Goal: Task Accomplishment & Management: Manage account settings

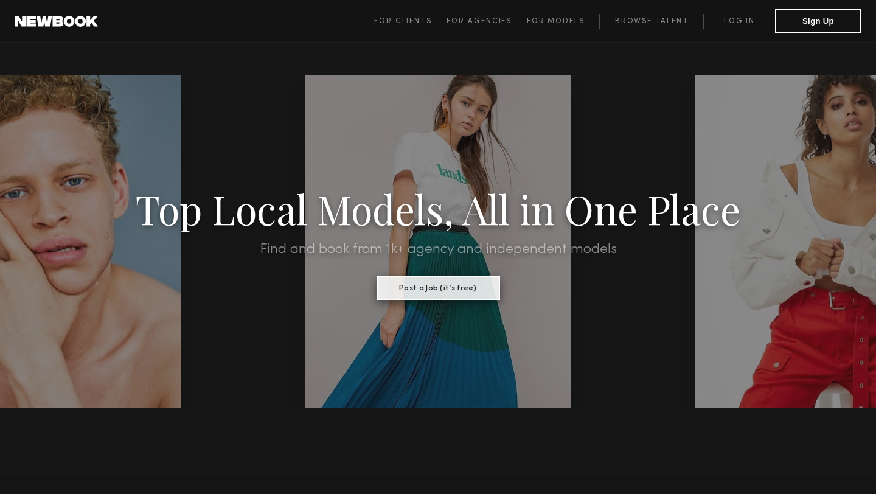
scroll to position [7, 0]
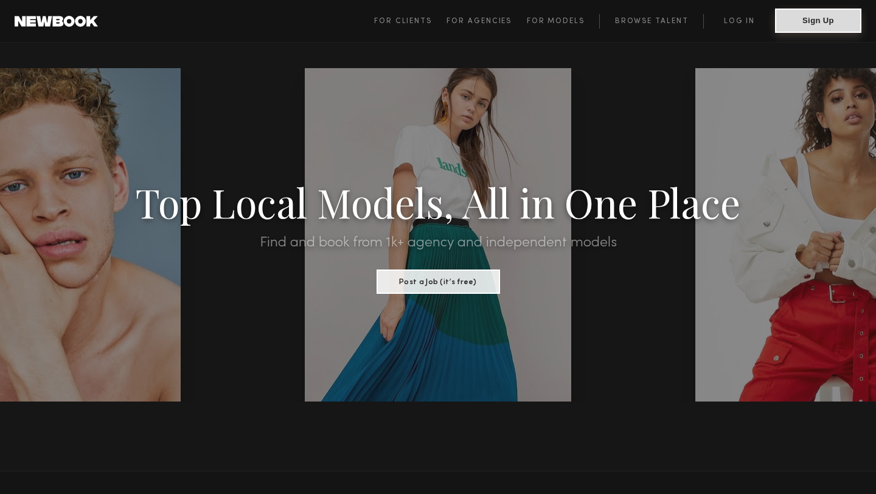
click at [835, 24] on button "Sign Up" at bounding box center [818, 21] width 86 height 24
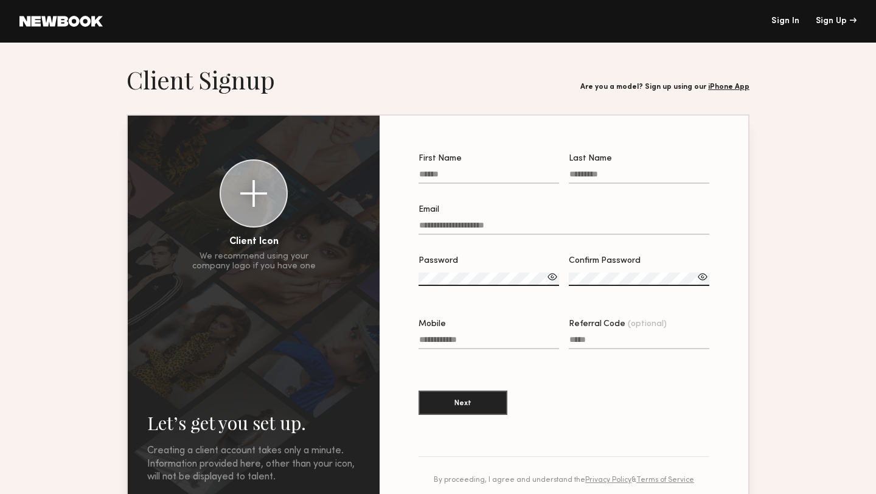
click at [514, 193] on div at bounding box center [489, 191] width 141 height 10
click at [514, 184] on input "First Name" at bounding box center [489, 177] width 141 height 14
click at [515, 178] on input "First Name" at bounding box center [489, 177] width 141 height 14
click at [498, 182] on input "First Name" at bounding box center [489, 177] width 141 height 14
type input "*"
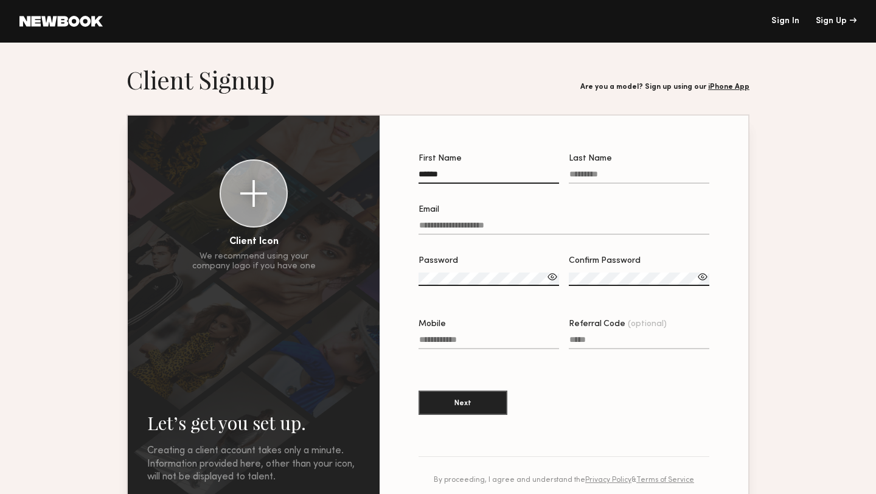
type input "******"
type input "***"
type input "**********"
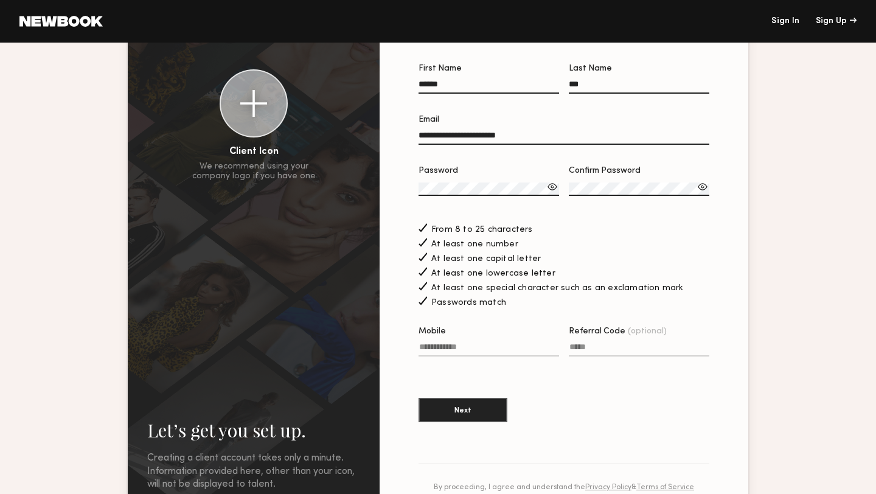
scroll to position [108, 0]
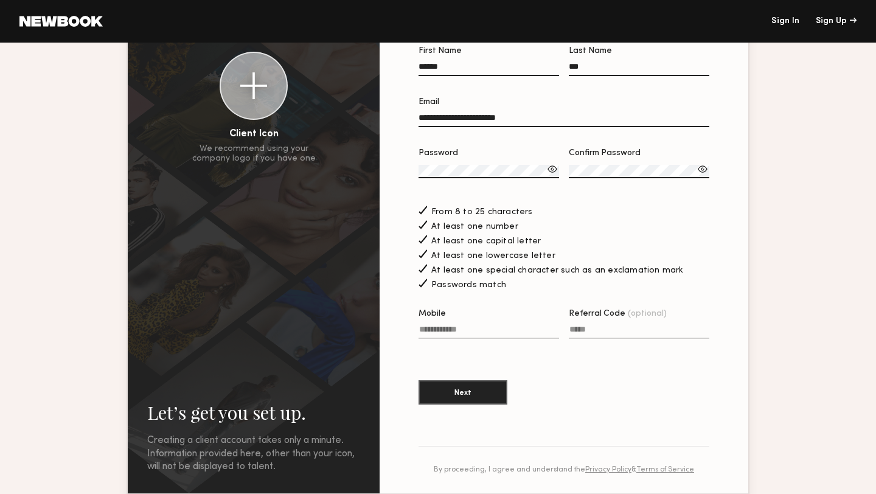
click at [456, 334] on input "Mobile" at bounding box center [489, 332] width 141 height 14
type input "**********"
click at [450, 395] on button "Next" at bounding box center [463, 392] width 89 height 24
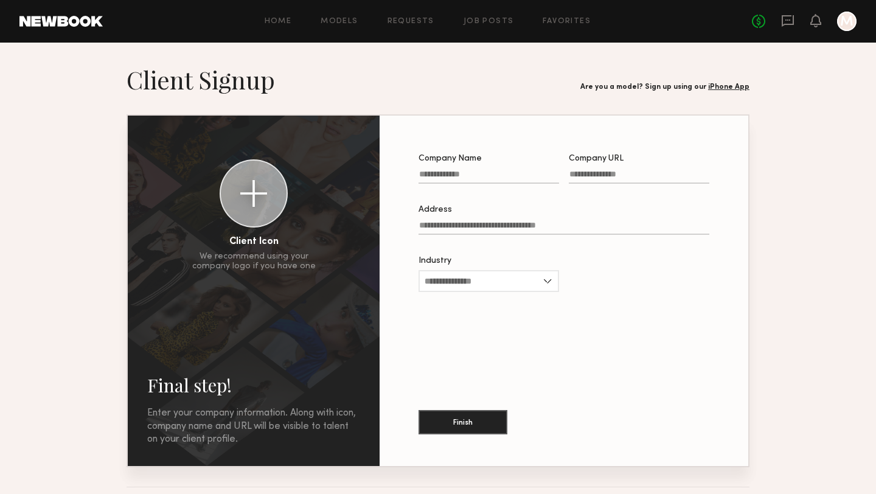
click at [499, 173] on input "Company Name" at bounding box center [489, 177] width 141 height 14
type input "*"
click at [498, 286] on input "Industry" at bounding box center [489, 281] width 141 height 22
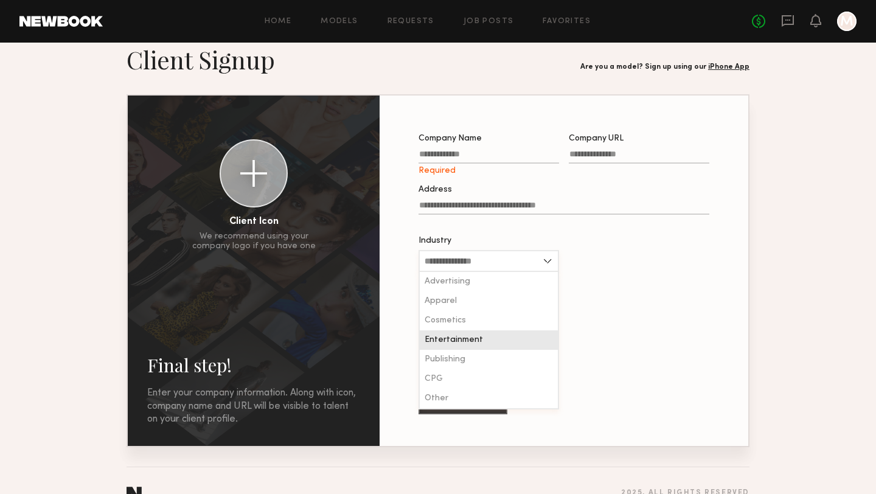
scroll to position [45, 0]
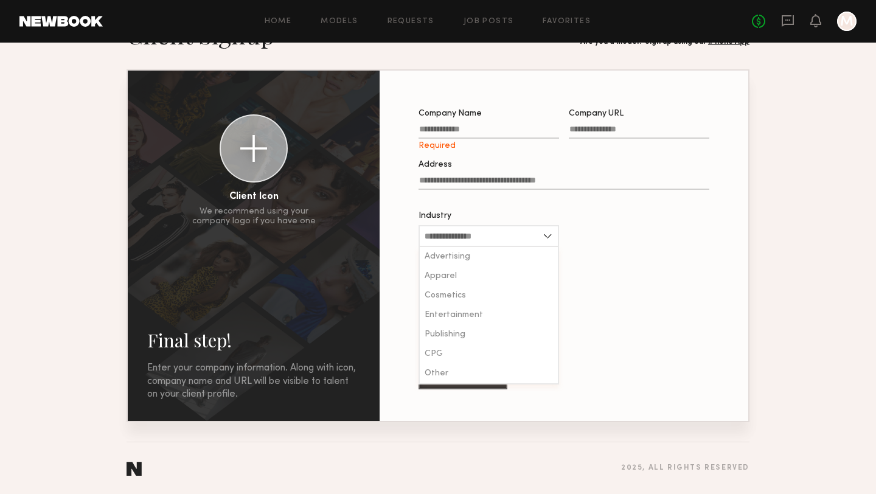
click at [484, 106] on div "Company Name Required Company URL Address Industry Advertising Apparel Cosmetic…" at bounding box center [564, 245] width 330 height 311
click at [346, 18] on link "Models" at bounding box center [339, 22] width 37 height 8
click at [343, 23] on link "Models" at bounding box center [339, 22] width 37 height 8
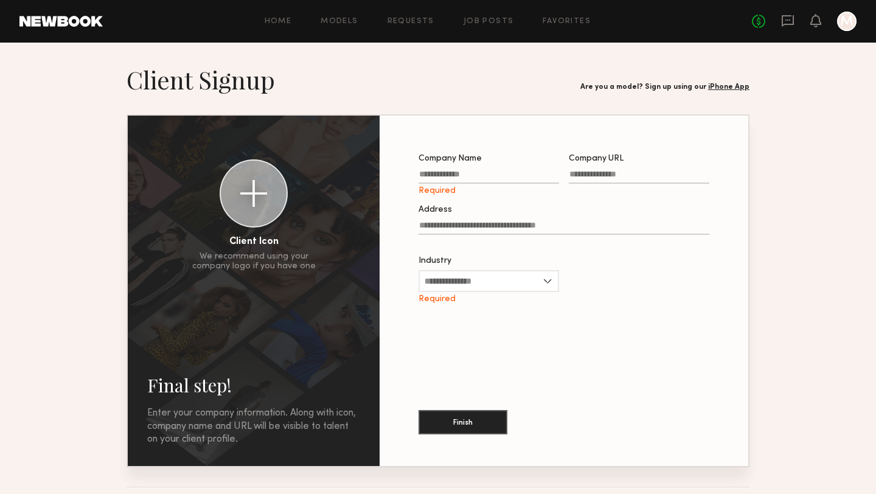
click at [491, 186] on label "Company Name Required" at bounding box center [489, 175] width 141 height 41
click at [491, 184] on input "Company Name Required" at bounding box center [489, 177] width 141 height 14
click at [491, 179] on input "Company Name Required" at bounding box center [489, 177] width 141 height 14
type input "**********"
type input "*"
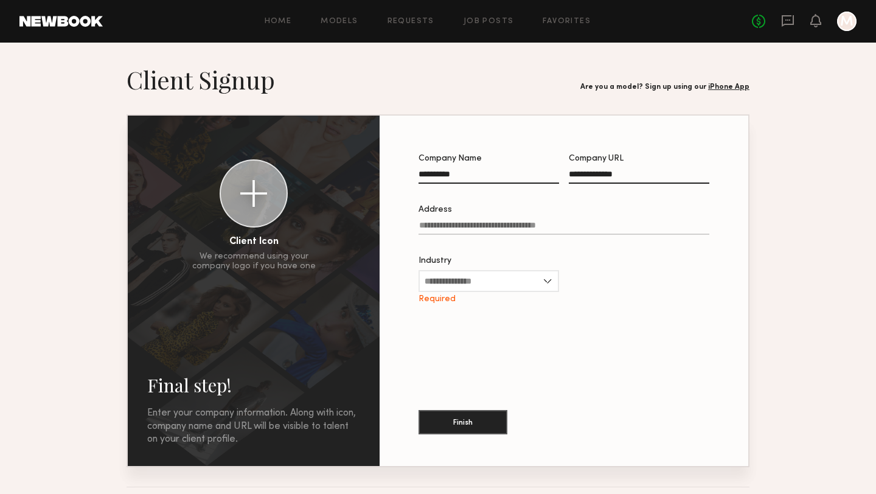
type input "**********"
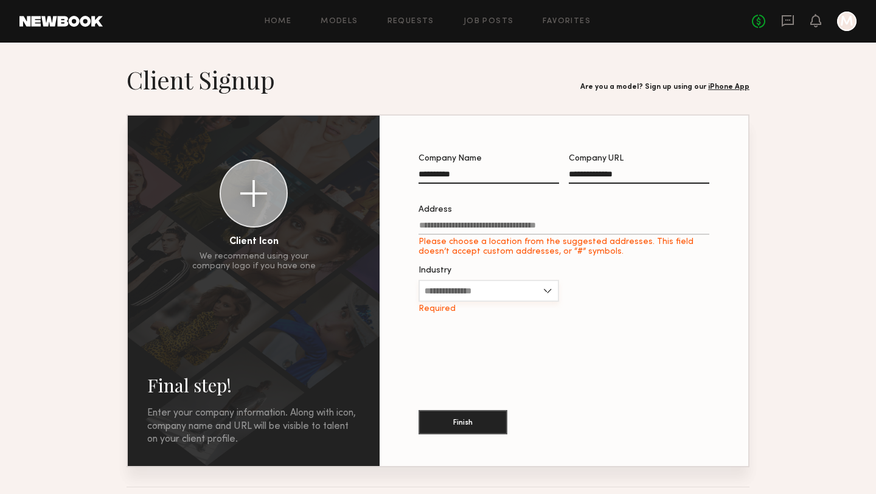
click at [491, 274] on div "Industry Advertising Apparel Cosmetics Entertainment Publishing CPG Other Requi…" at bounding box center [489, 289] width 141 height 47
click at [499, 224] on input "Address Please choose a location from the suggested addresses. This field doesn…" at bounding box center [564, 228] width 291 height 14
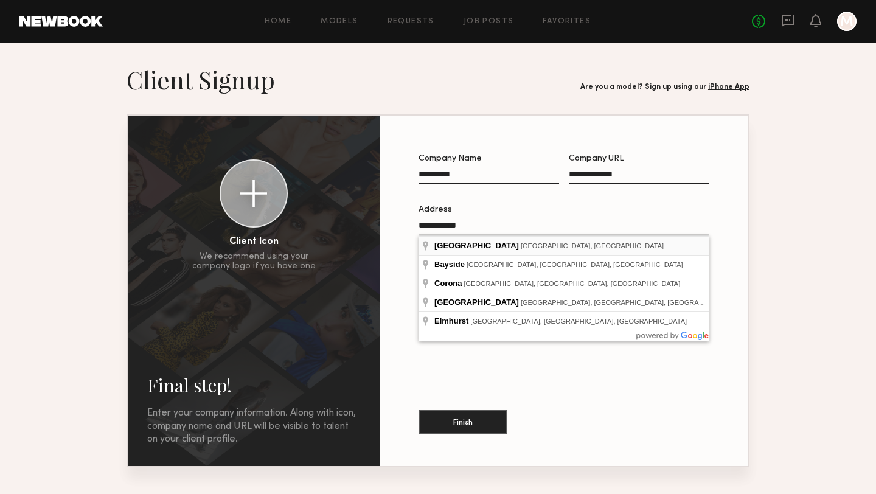
type input "**********"
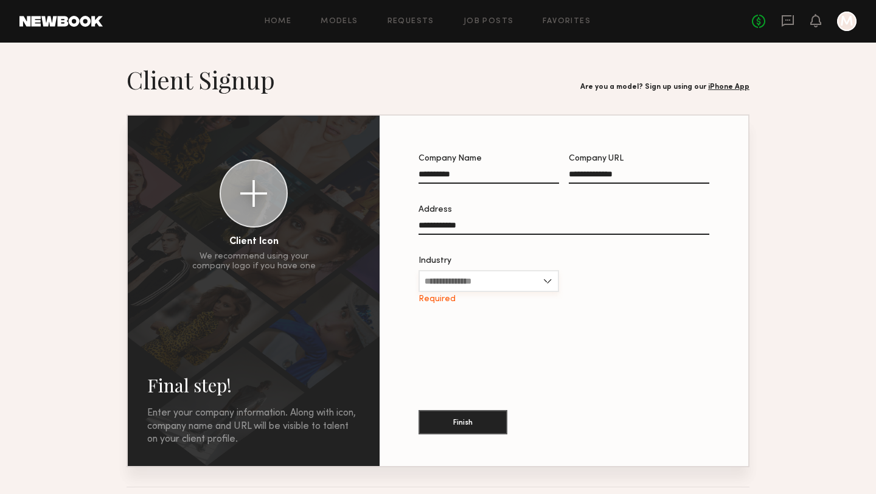
click at [501, 287] on input "Industry" at bounding box center [489, 281] width 141 height 22
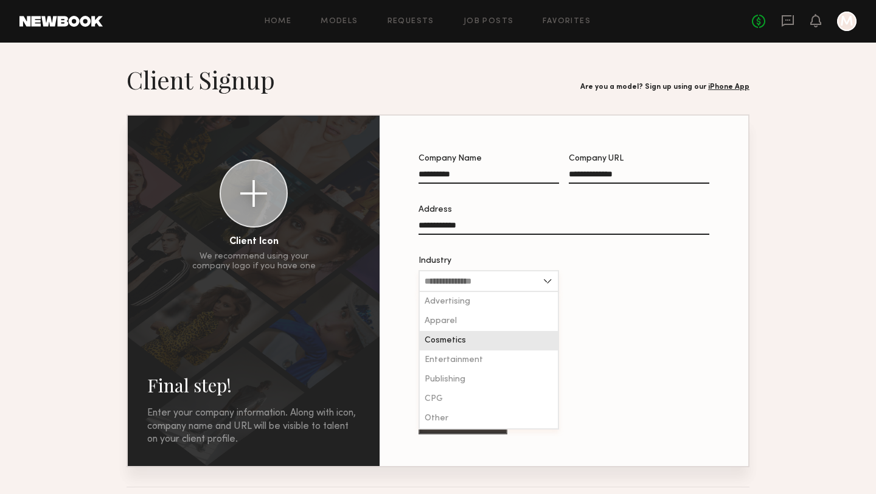
scroll to position [18, 0]
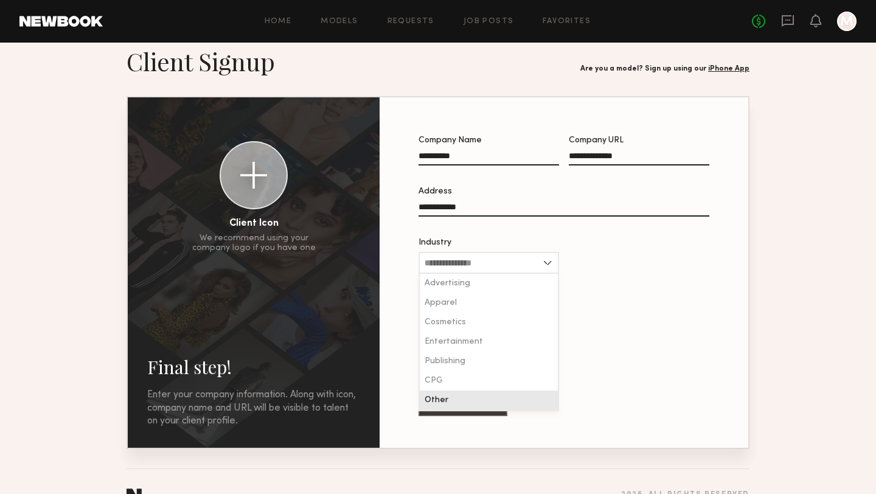
click at [495, 403] on div "Other" at bounding box center [489, 400] width 138 height 19
type input "*****"
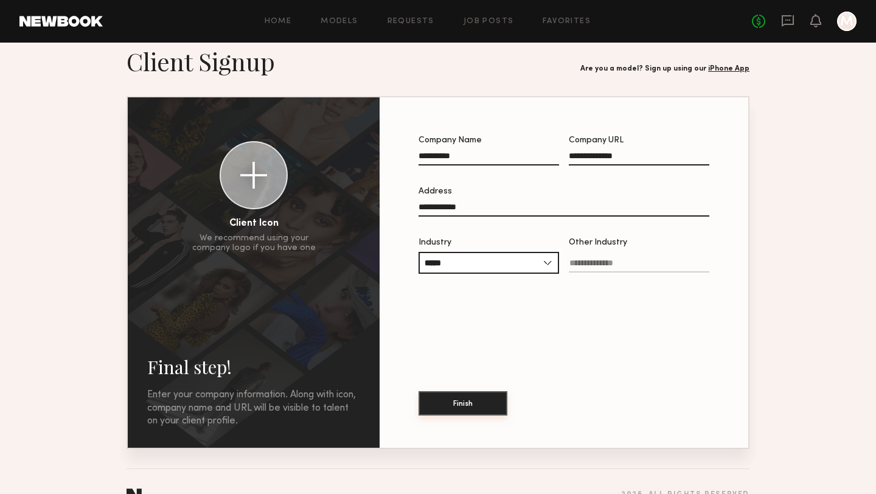
click at [492, 410] on button "Finish" at bounding box center [463, 403] width 89 height 24
click at [614, 262] on input "Other Industry Required" at bounding box center [639, 266] width 141 height 14
type input "********"
click at [467, 409] on button "Finish" at bounding box center [463, 403] width 89 height 24
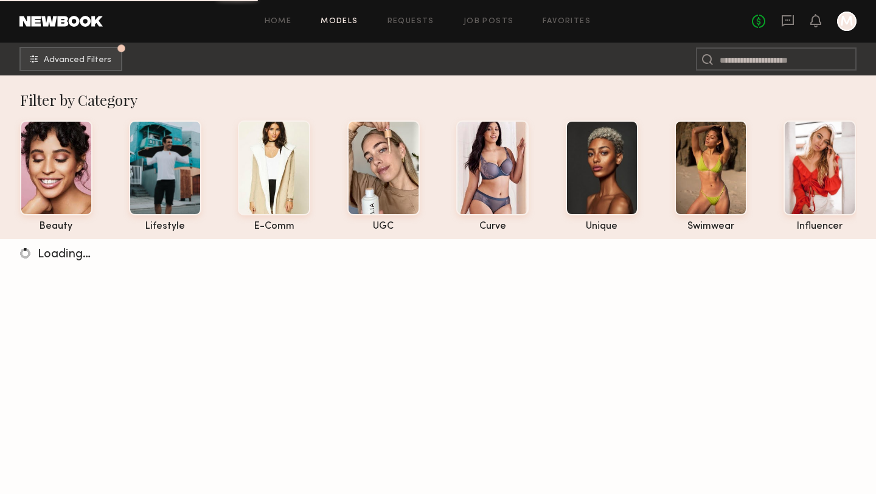
click at [855, 21] on div at bounding box center [846, 21] width 19 height 19
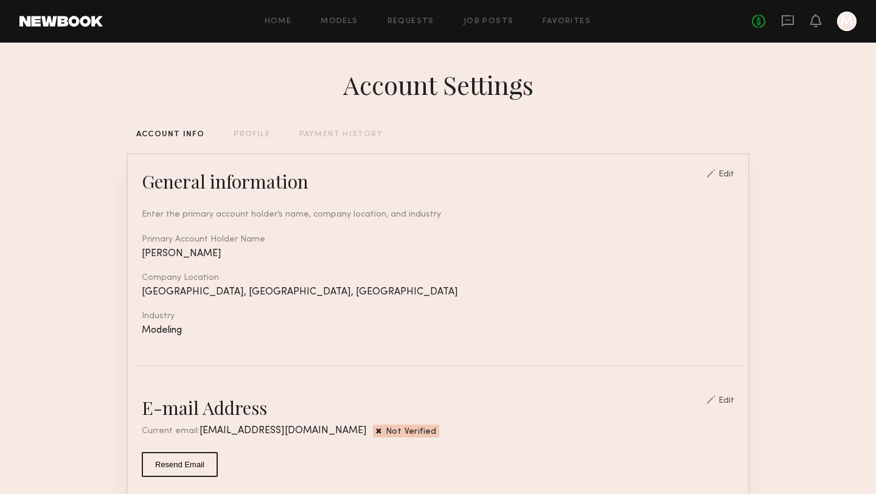
click at [728, 171] on div "Edit" at bounding box center [727, 174] width 16 height 9
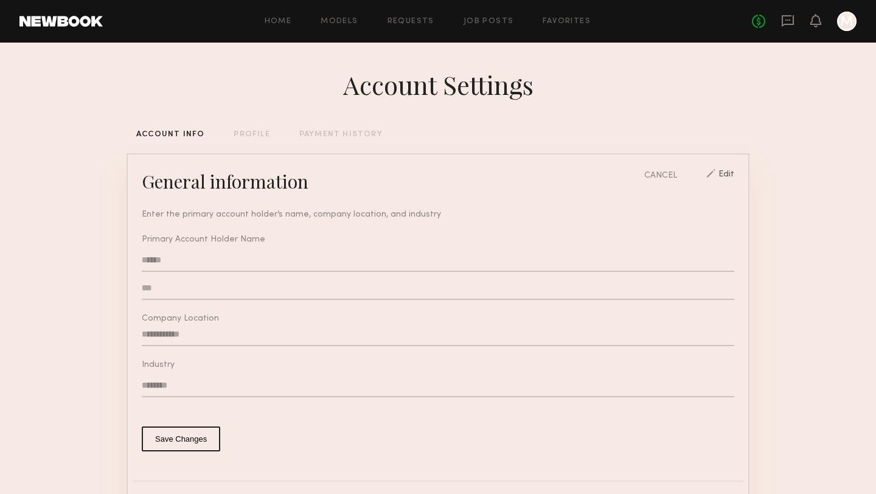
click at [351, 27] on div "Home Models Requests Job Posts Favorites Sign Out No fees up to $5,000 M" at bounding box center [480, 21] width 754 height 19
click at [344, 23] on link "Models" at bounding box center [339, 22] width 37 height 8
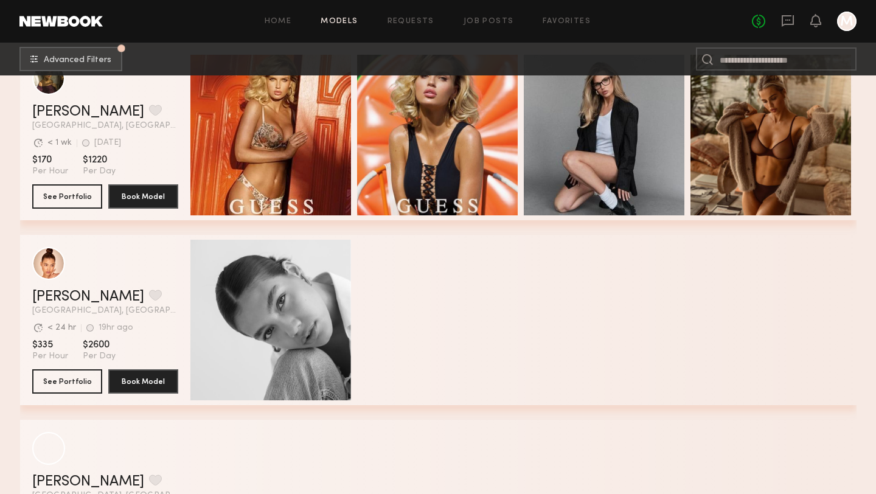
scroll to position [531, 0]
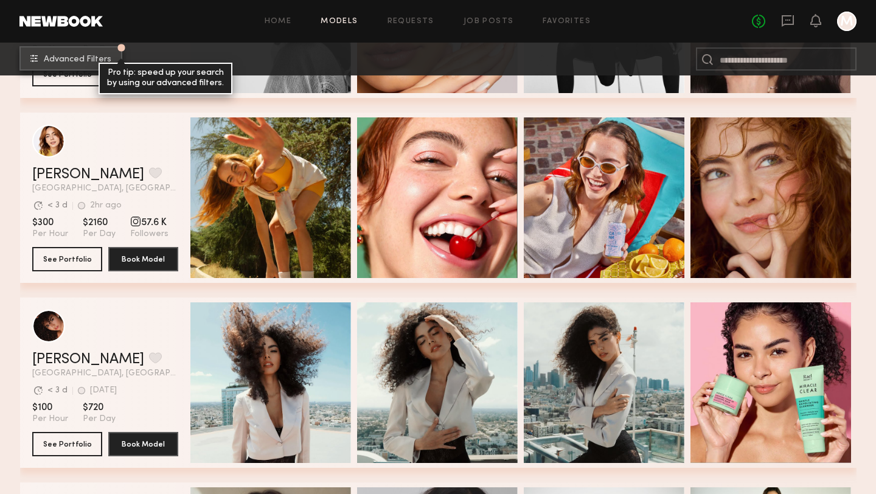
click at [93, 52] on button "Advanced Filters Pro tip: speed up your search by using our advanced filters." at bounding box center [70, 58] width 103 height 24
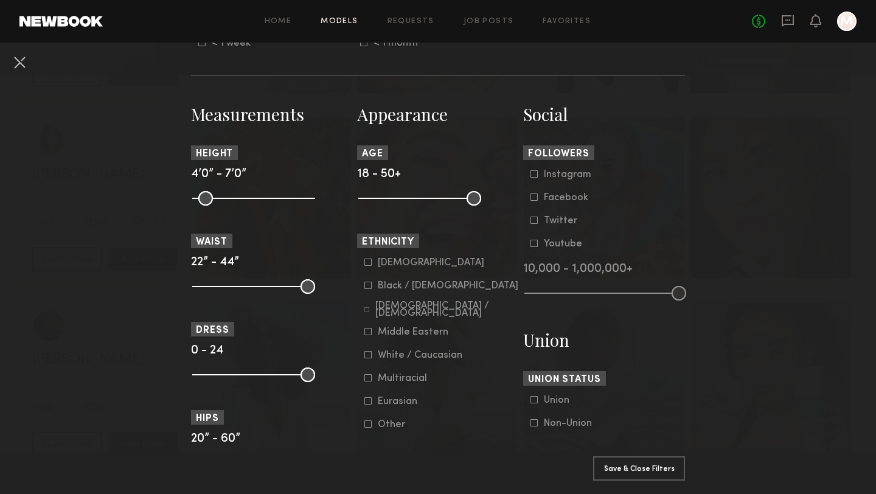
scroll to position [484, 0]
click at [23, 65] on button at bounding box center [19, 61] width 19 height 19
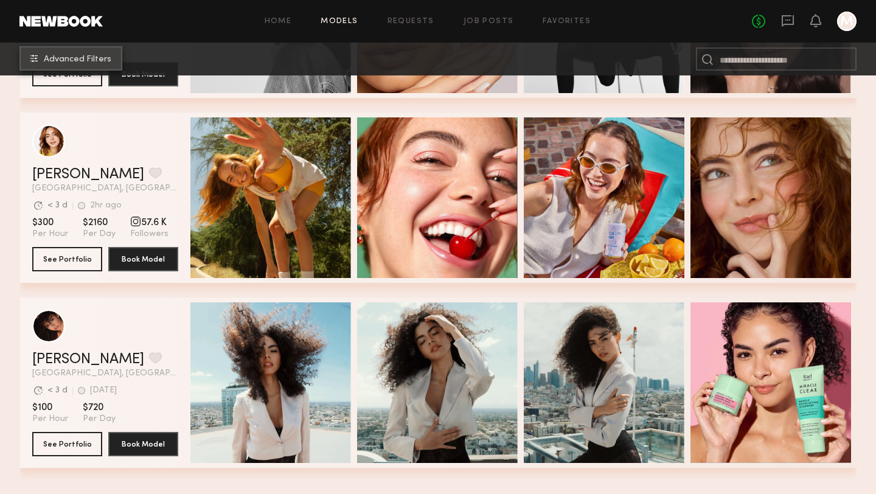
scroll to position [0, 0]
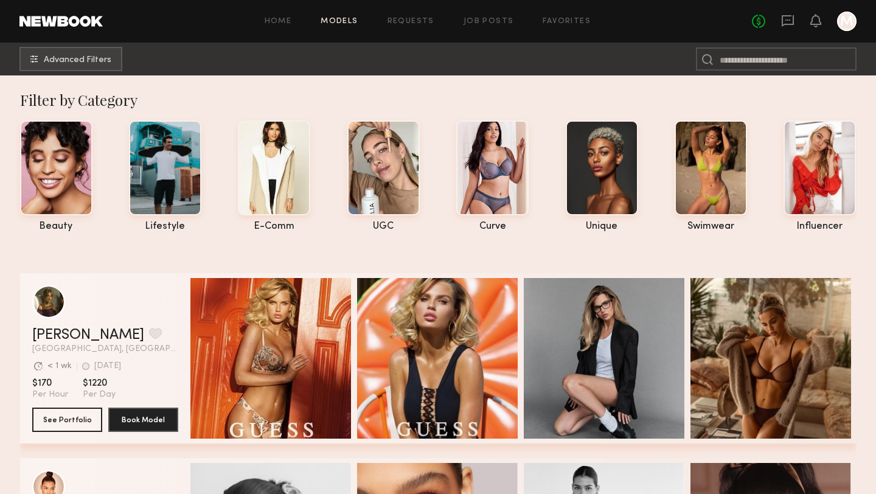
click at [844, 27] on div at bounding box center [846, 21] width 19 height 19
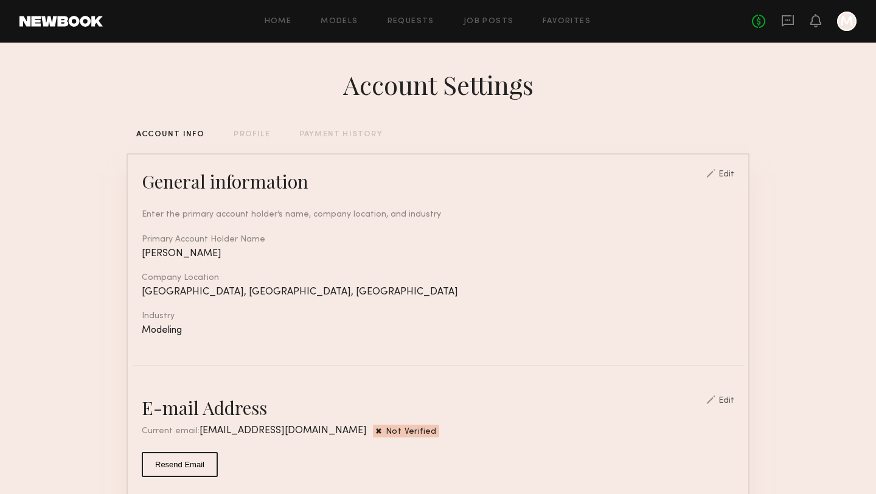
click at [260, 133] on div "PROFILE" at bounding box center [252, 135] width 36 height 8
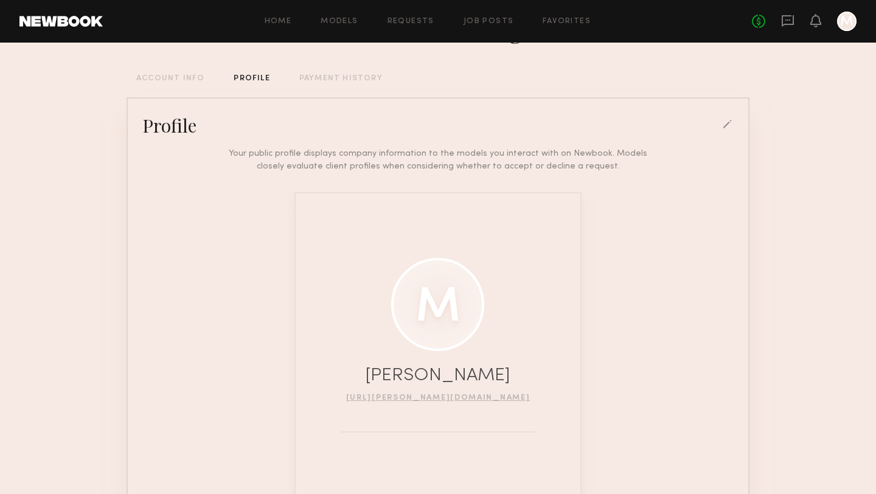
scroll to position [115, 0]
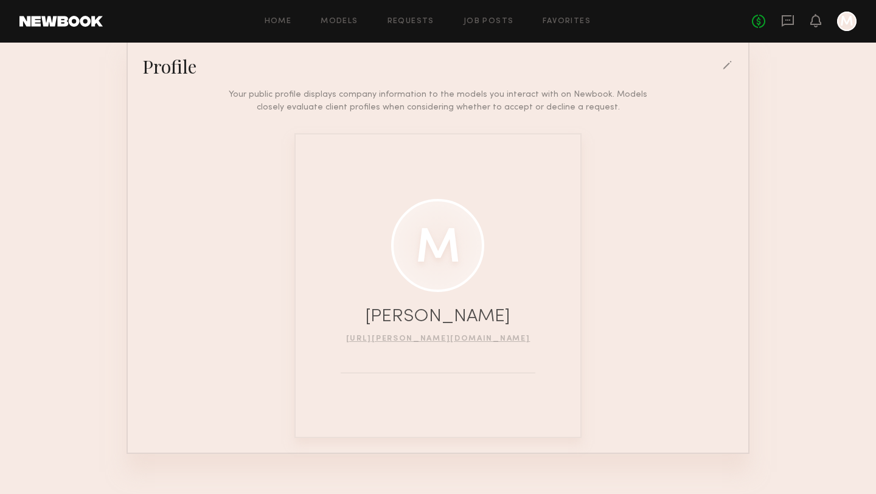
click at [433, 252] on div at bounding box center [437, 245] width 93 height 93
click at [727, 69] on div at bounding box center [728, 66] width 11 height 11
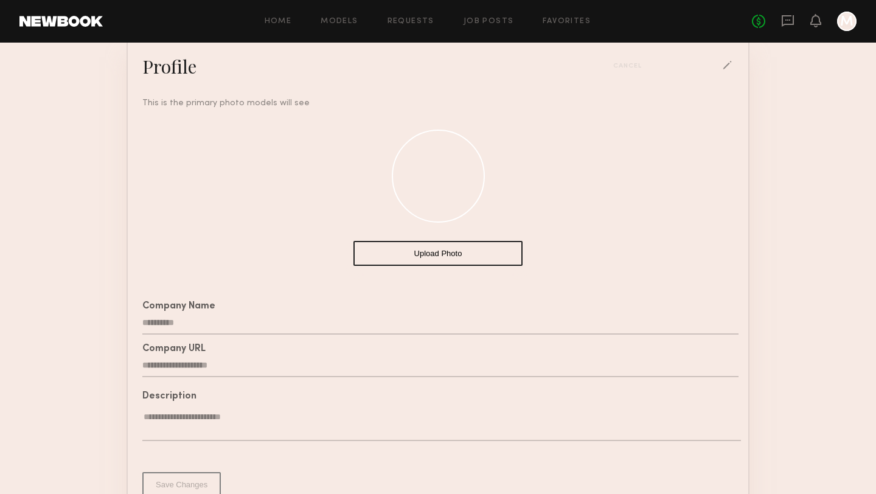
click at [447, 266] on div "Upload Photo" at bounding box center [438, 189] width 611 height 158
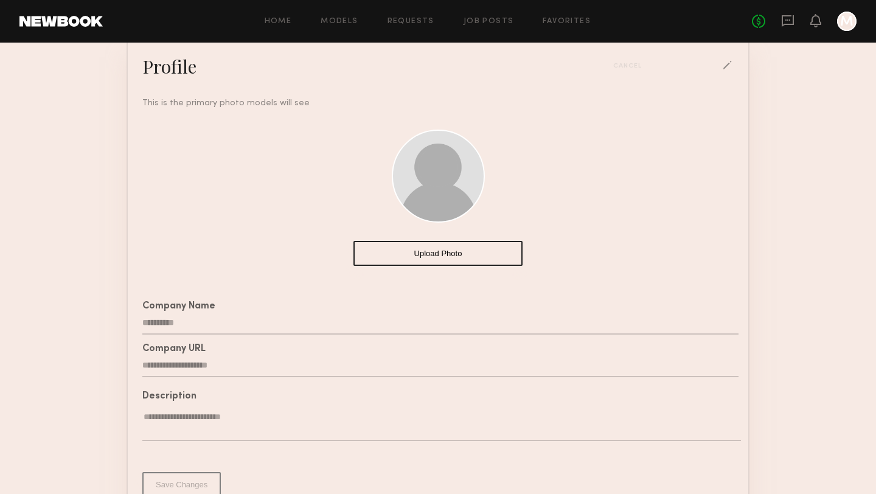
click at [449, 261] on button "Upload Photo" at bounding box center [437, 253] width 169 height 25
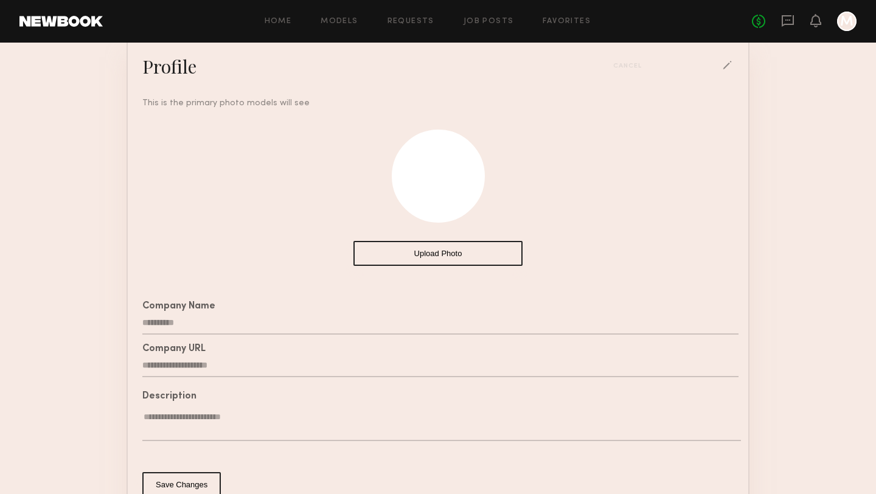
scroll to position [209, 0]
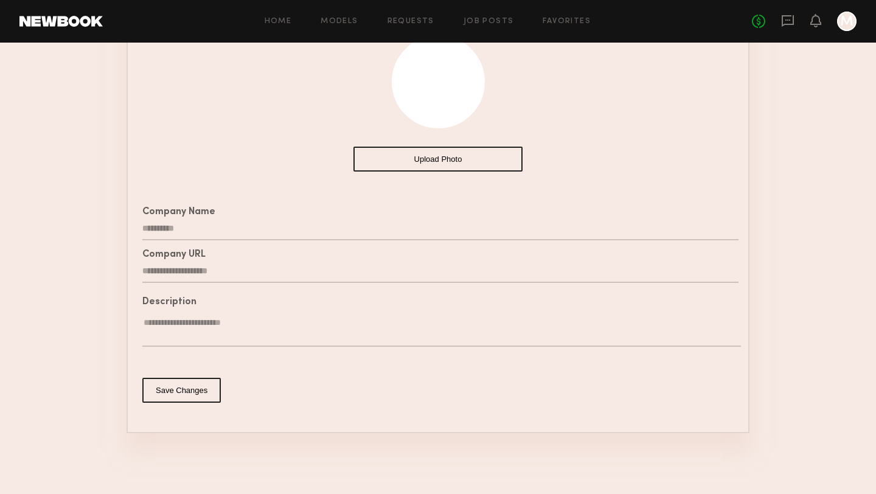
click at [502, 353] on div "Description" at bounding box center [440, 328] width 596 height 61
click at [479, 329] on textarea at bounding box center [441, 332] width 599 height 30
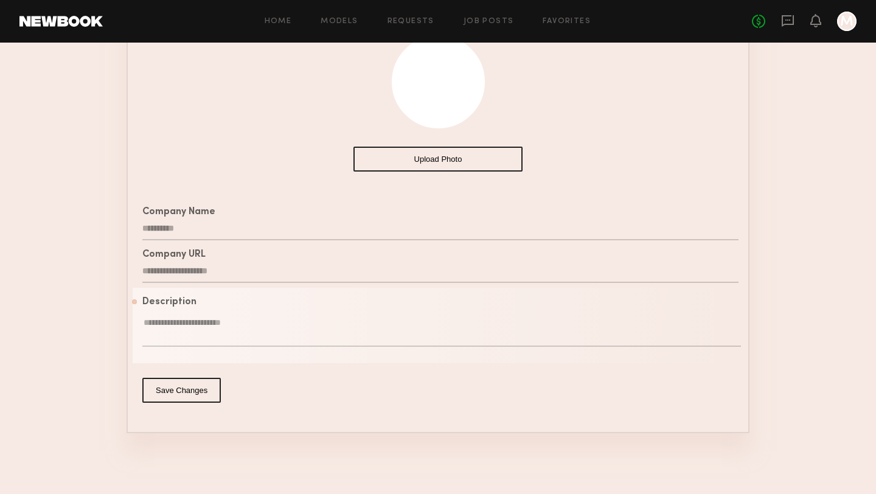
click at [174, 379] on button "Save Changes" at bounding box center [181, 390] width 78 height 25
click at [178, 389] on button "Save Changes" at bounding box center [181, 390] width 78 height 25
click at [198, 395] on button "Save Changes" at bounding box center [181, 390] width 78 height 25
click at [276, 314] on div "Description" at bounding box center [440, 328] width 596 height 61
click at [269, 322] on textarea at bounding box center [441, 332] width 599 height 30
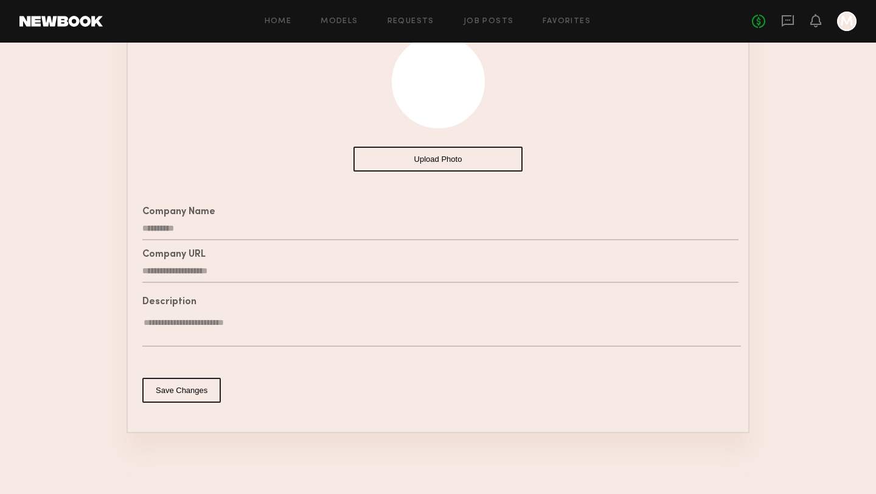
type textarea "**********"
click at [241, 338] on textarea "**********" at bounding box center [441, 332] width 599 height 30
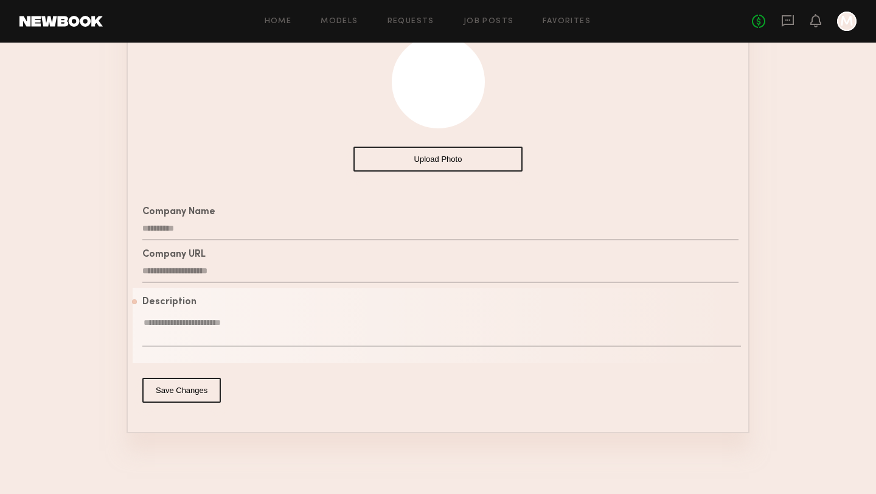
click at [534, 344] on textarea at bounding box center [441, 332] width 599 height 30
paste textarea "**********"
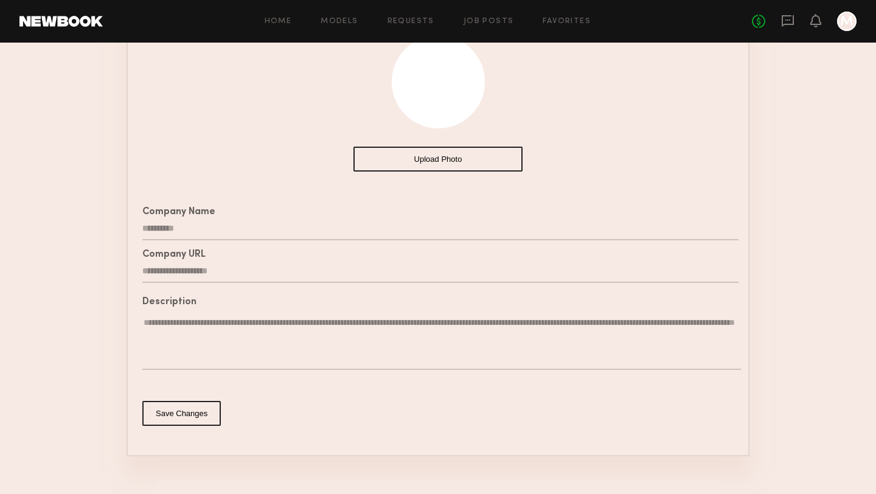
drag, startPoint x: 183, startPoint y: 321, endPoint x: 153, endPoint y: 321, distance: 29.8
click at [152, 321] on textarea "**********" at bounding box center [441, 343] width 599 height 53
click at [224, 343] on textarea "**********" at bounding box center [441, 343] width 599 height 53
type textarea "**********"
click at [196, 416] on button "Save Changes" at bounding box center [181, 413] width 78 height 25
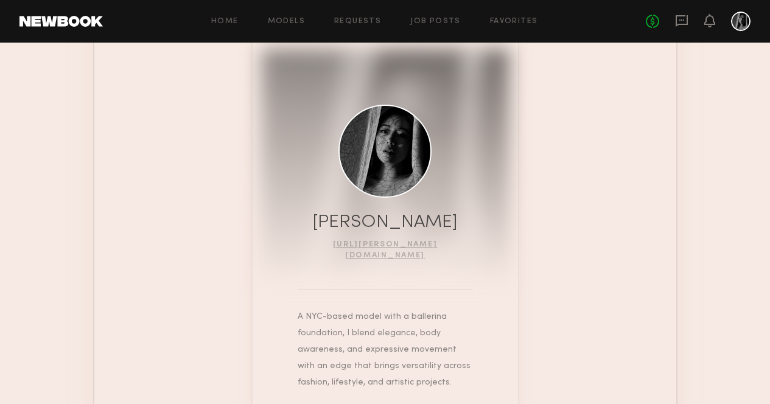
click at [5, 334] on section "Account Settings ACCOUNT INFO PROFILE PAYMENT HISTORY Profile Your public profi…" at bounding box center [385, 173] width 770 height 680
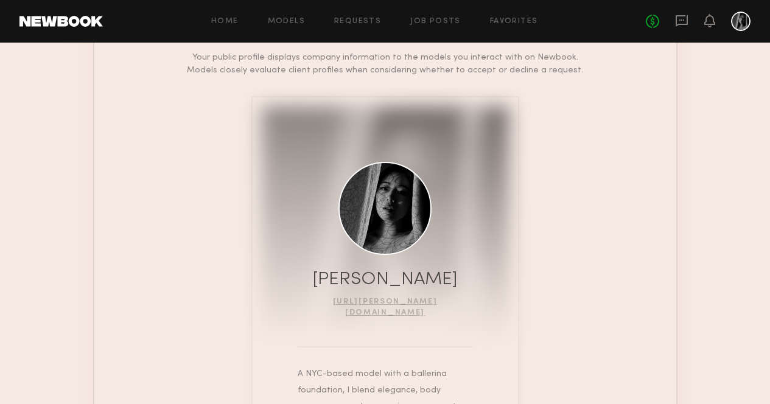
scroll to position [0, 0]
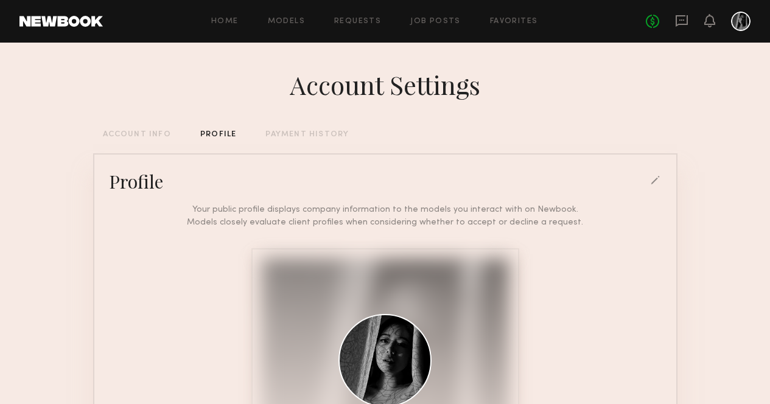
click at [279, 140] on div "Account Settings ACCOUNT INFO PROFILE PAYMENT HISTORY Profile Your public profi…" at bounding box center [385, 383] width 584 height 680
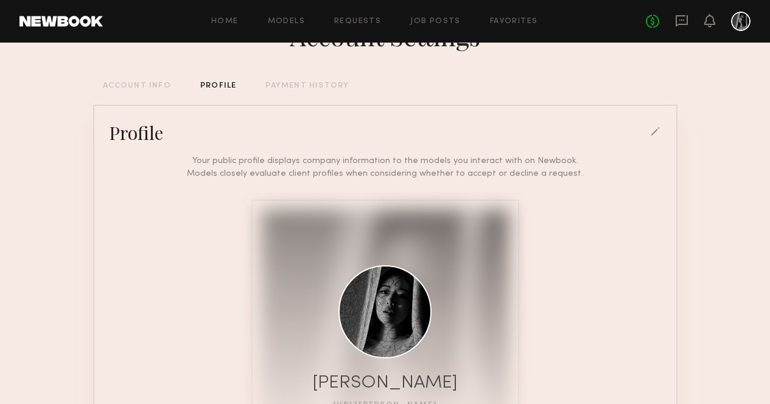
click at [653, 132] on div at bounding box center [655, 132] width 11 height 11
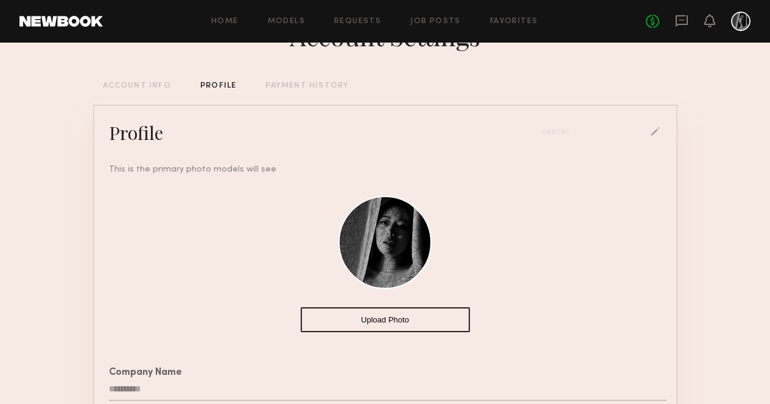
click at [406, 318] on button "Upload Photo" at bounding box center [385, 319] width 169 height 25
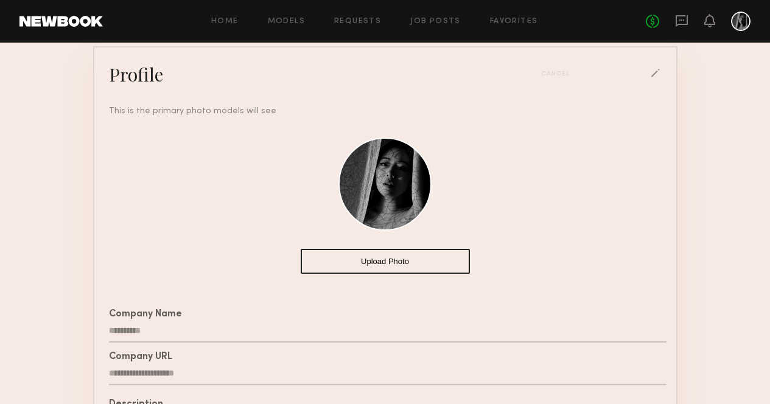
scroll to position [0, 0]
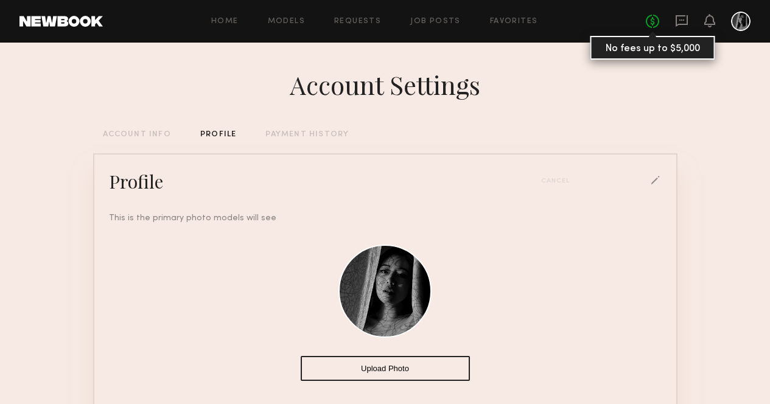
click at [658, 21] on link "No fees up to $5,000" at bounding box center [652, 21] width 13 height 13
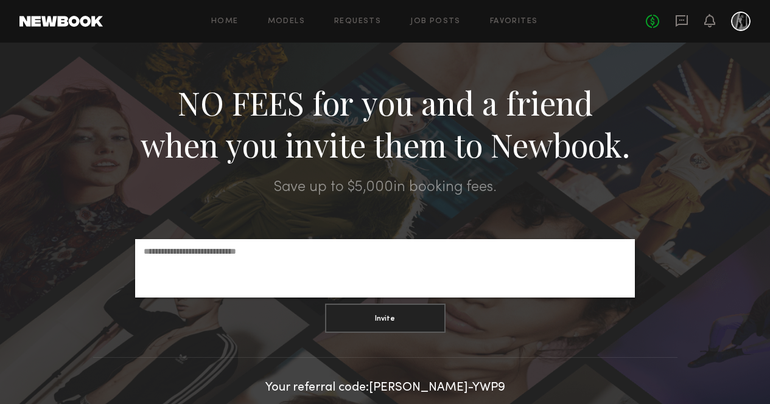
scroll to position [46, 0]
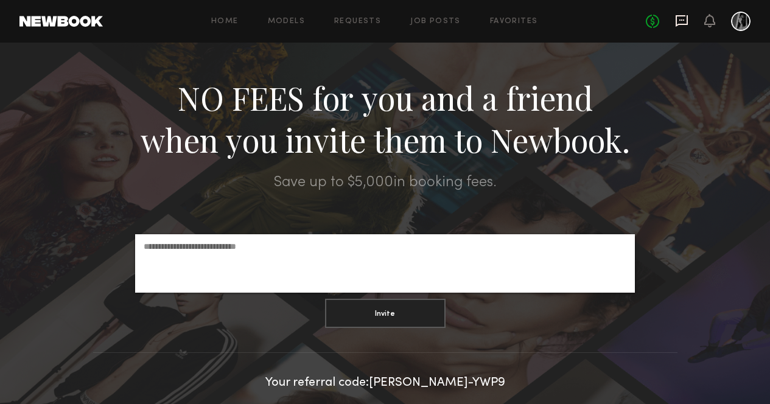
click at [679, 22] on icon at bounding box center [681, 20] width 13 height 13
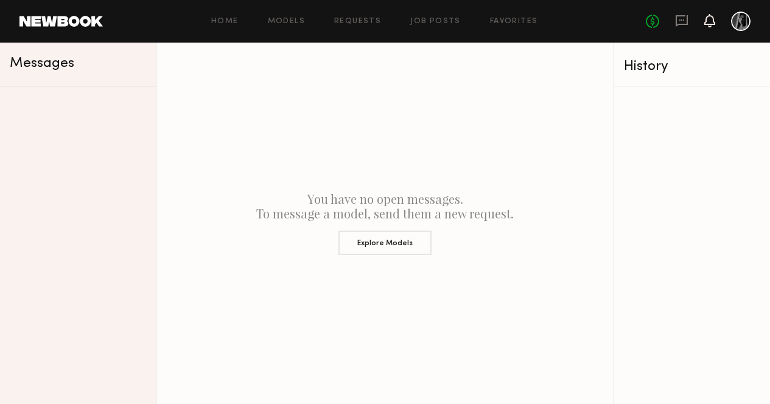
click at [709, 21] on icon at bounding box center [710, 20] width 10 height 9
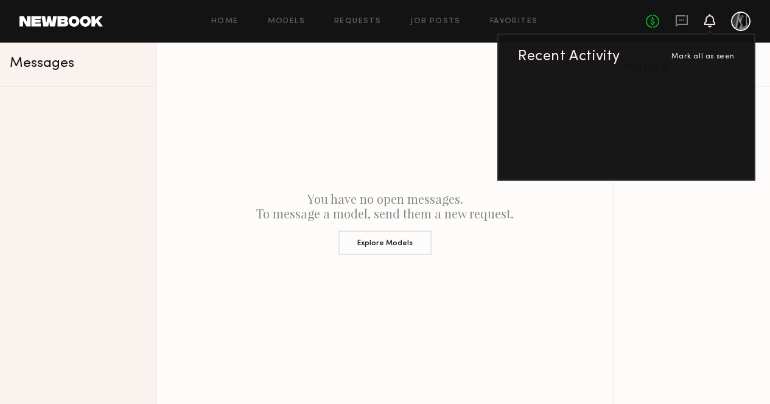
click at [739, 16] on div at bounding box center [740, 21] width 19 height 19
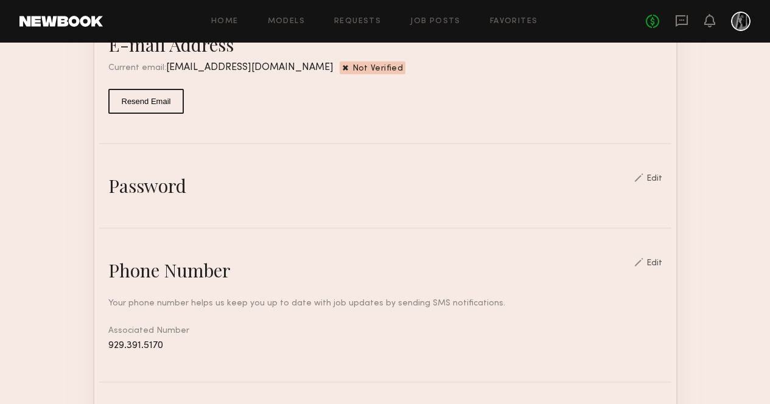
scroll to position [368, 0]
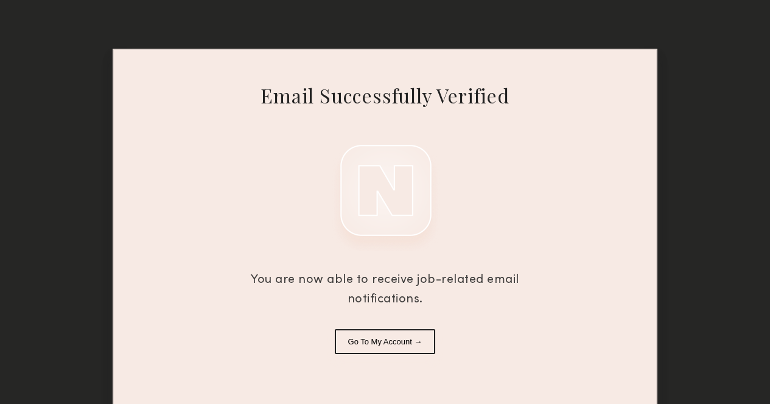
click at [413, 353] on button "Go To My Account →" at bounding box center [385, 341] width 101 height 25
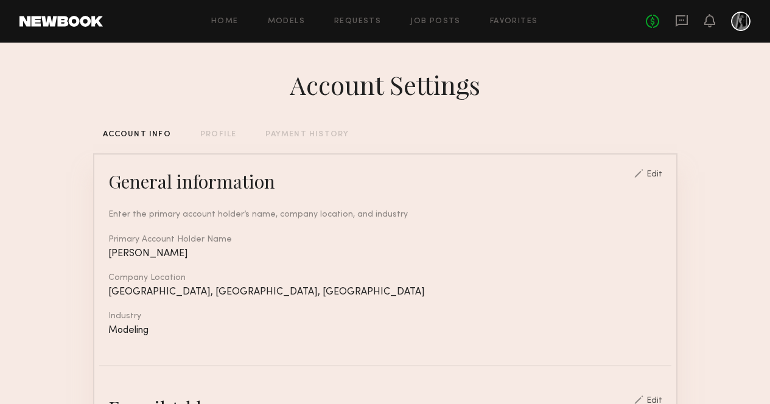
click at [279, 28] on div "Home Models Requests Job Posts Favorites Sign Out No fees up to $5,000" at bounding box center [426, 21] width 647 height 19
click at [282, 23] on link "Models" at bounding box center [286, 22] width 37 height 8
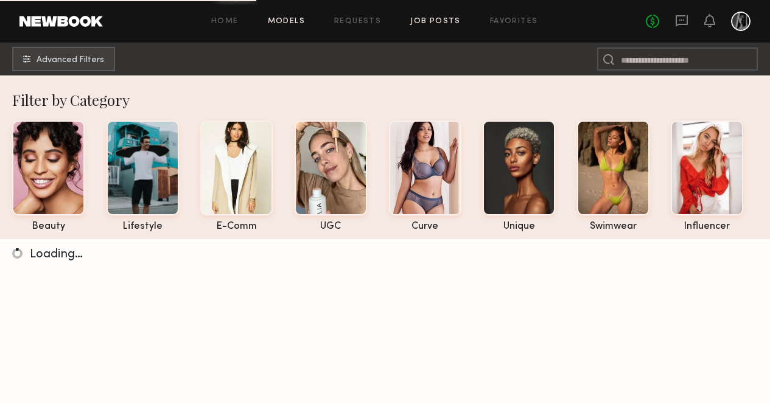
click at [423, 19] on link "Job Posts" at bounding box center [435, 22] width 50 height 8
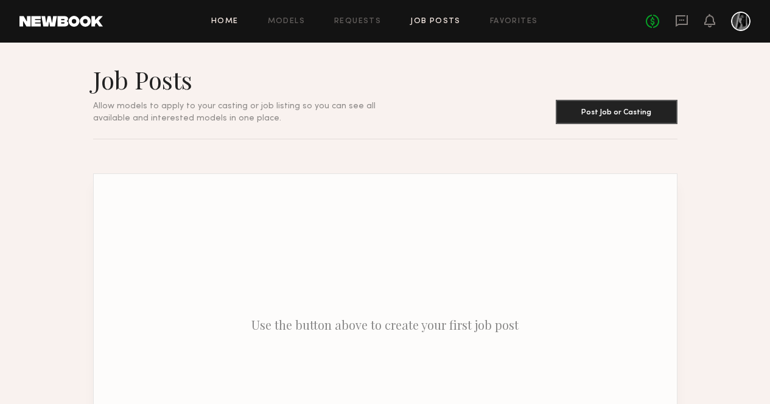
click at [218, 23] on link "Home" at bounding box center [224, 22] width 27 height 8
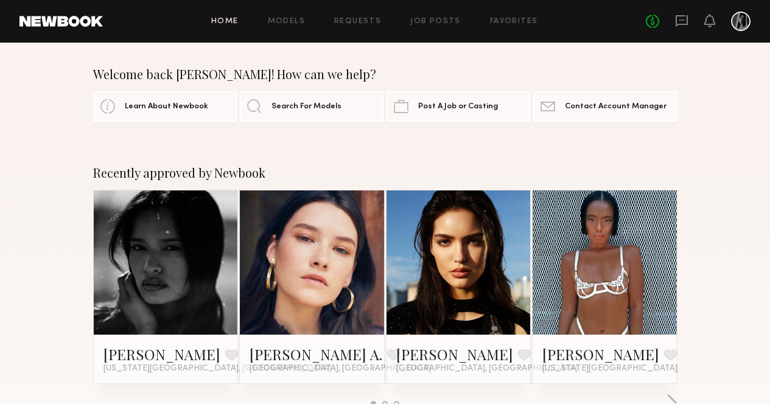
click at [82, 13] on header "Home Models Requests Job Posts Favorites Sign Out No fees up to $5,000" at bounding box center [385, 21] width 770 height 43
click at [83, 19] on link at bounding box center [60, 21] width 83 height 11
click at [80, 24] on link at bounding box center [60, 21] width 83 height 11
click at [30, 12] on header "Home Models Requests Job Posts Favorites Sign Out No fees up to $5,000" at bounding box center [385, 21] width 770 height 43
click at [748, 13] on link at bounding box center [740, 21] width 19 height 19
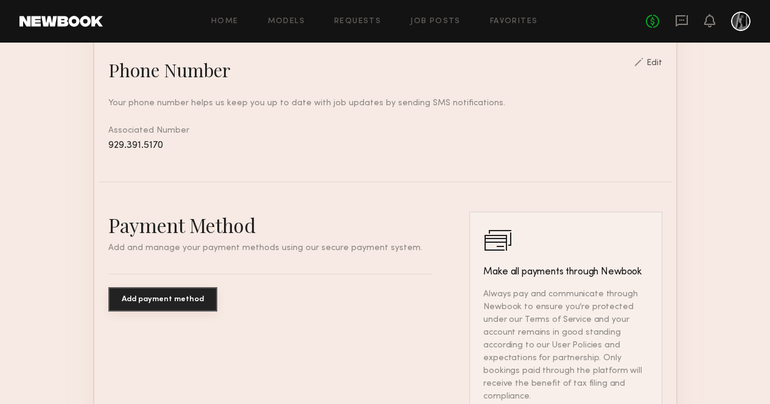
scroll to position [524, 0]
